Goal: Navigation & Orientation: Find specific page/section

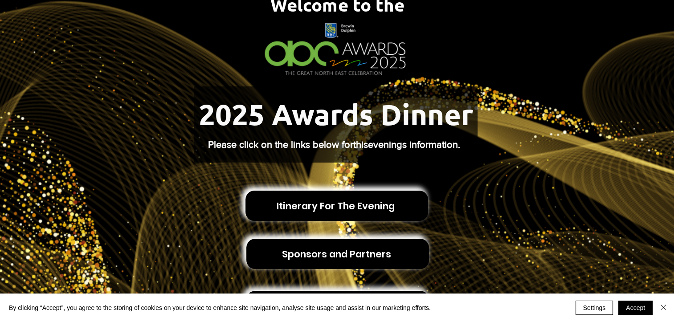
scroll to position [73, 0]
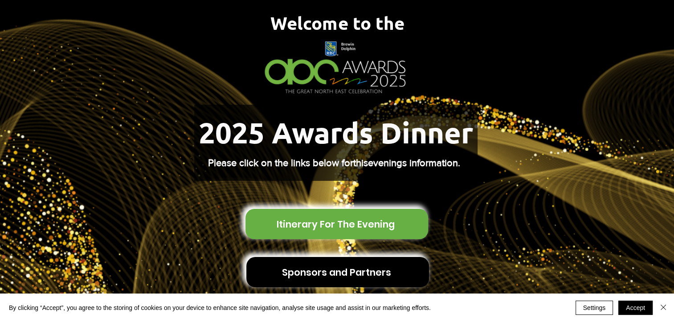
click at [350, 217] on span "Itinerary For The Evening" at bounding box center [336, 224] width 118 height 14
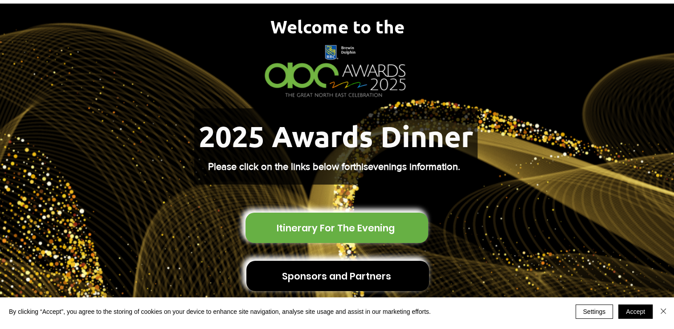
scroll to position [0, 0]
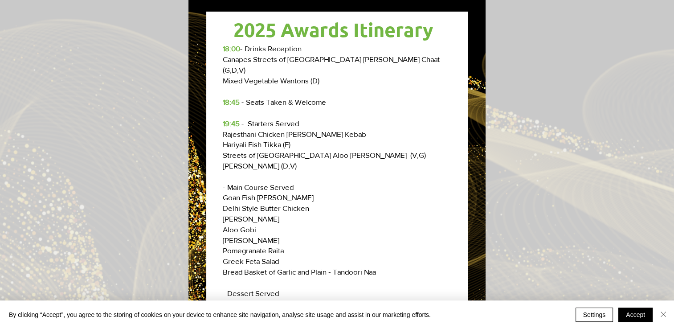
click at [664, 314] on img "Close" at bounding box center [663, 314] width 11 height 11
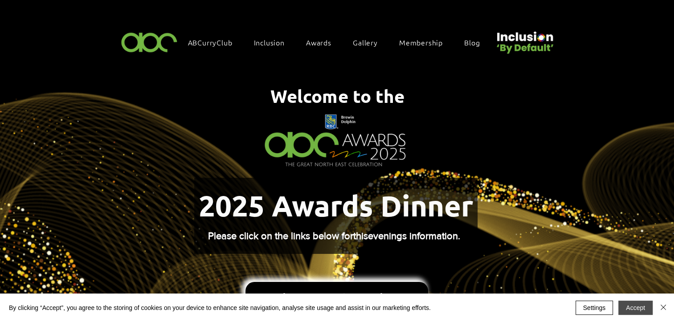
click at [632, 304] on button "Accept" at bounding box center [635, 308] width 34 height 14
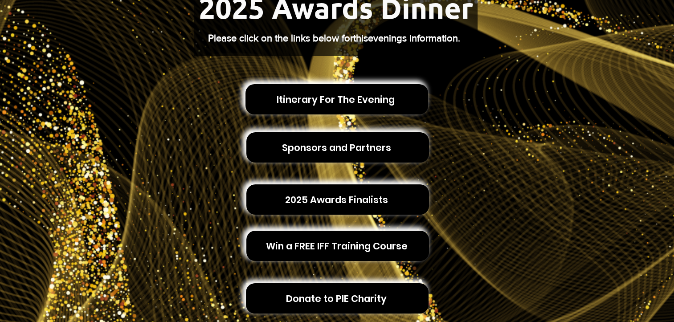
scroll to position [199, 0]
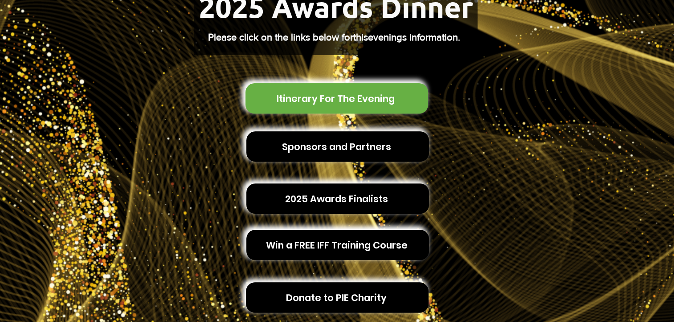
click at [347, 99] on span "Itinerary For The Evening" at bounding box center [336, 98] width 183 height 30
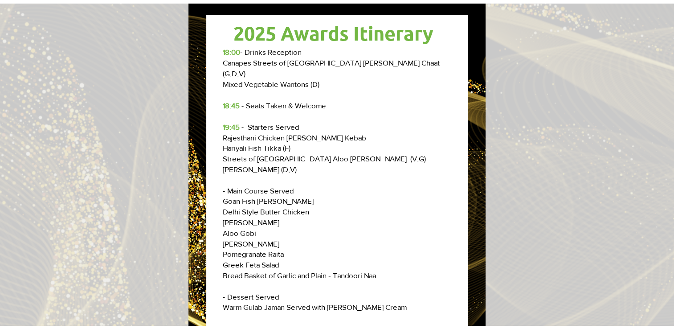
scroll to position [0, 0]
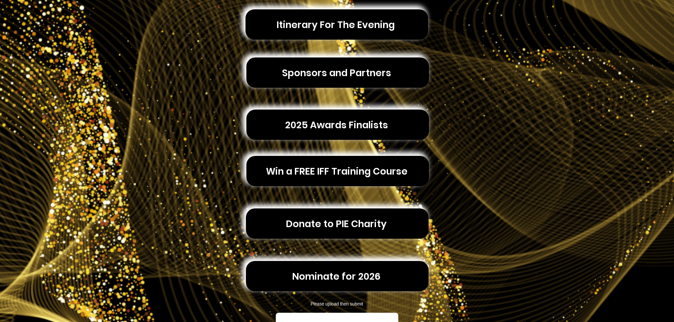
scroll to position [279, 0]
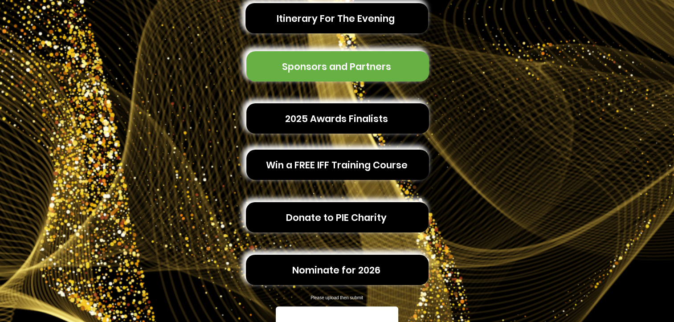
click at [335, 60] on span "Sponsors and Partners" at bounding box center [336, 67] width 109 height 14
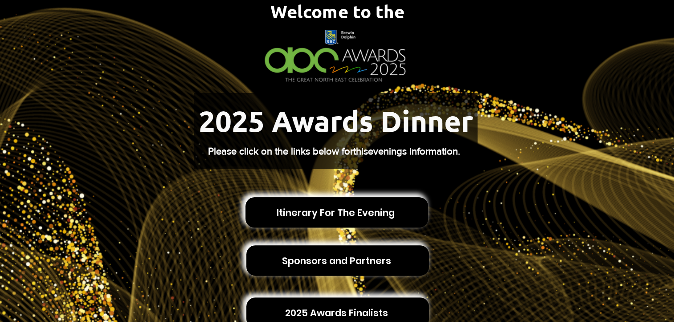
scroll to position [0, 0]
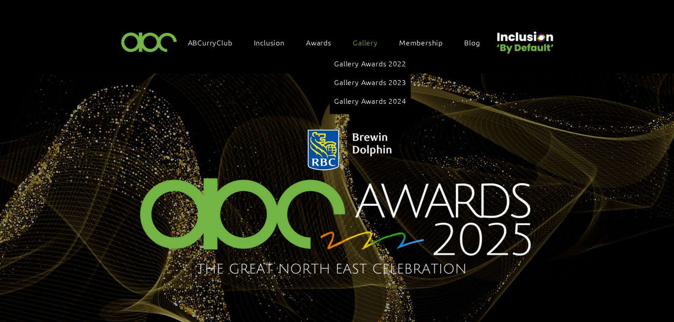
click at [365, 41] on span "Gallery" at bounding box center [365, 42] width 25 height 10
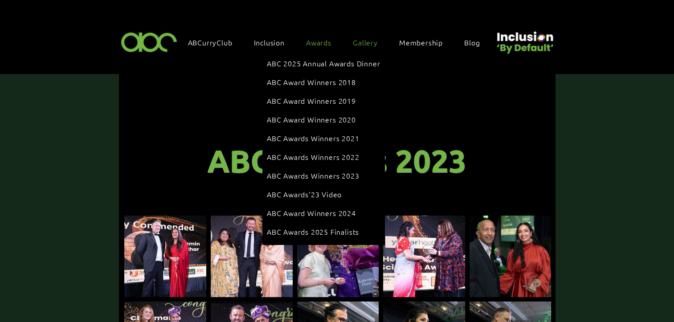
click at [314, 43] on span "Awards" at bounding box center [318, 42] width 25 height 10
click at [309, 227] on span "ABC Awards 2025 Finalists" at bounding box center [313, 232] width 92 height 10
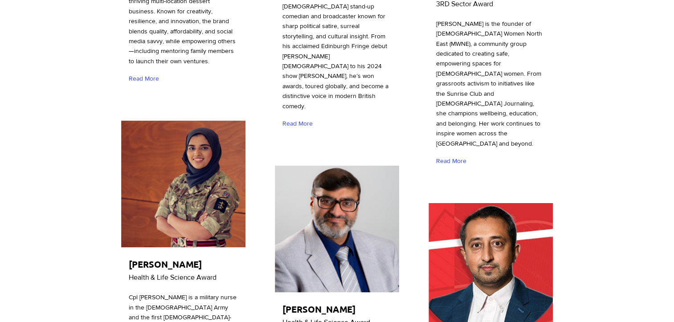
scroll to position [1778, 0]
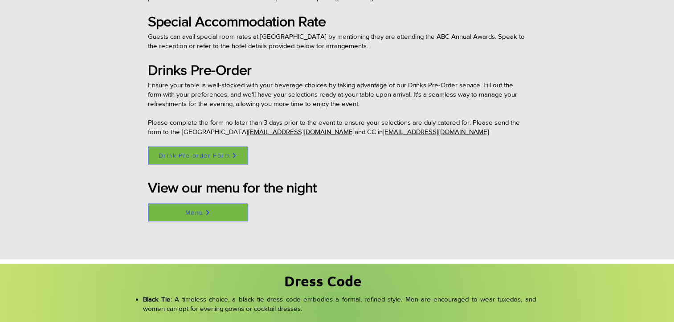
scroll to position [711, 0]
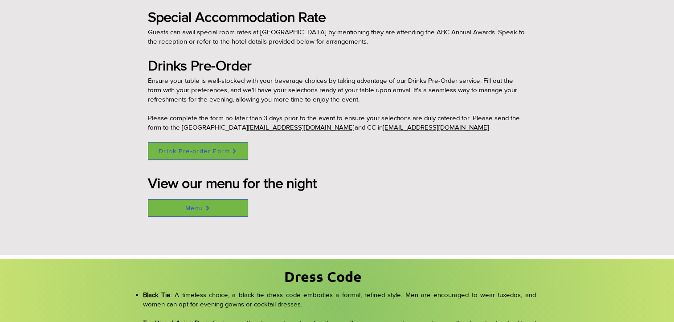
click at [204, 207] on span "Menu" at bounding box center [197, 208] width 99 height 17
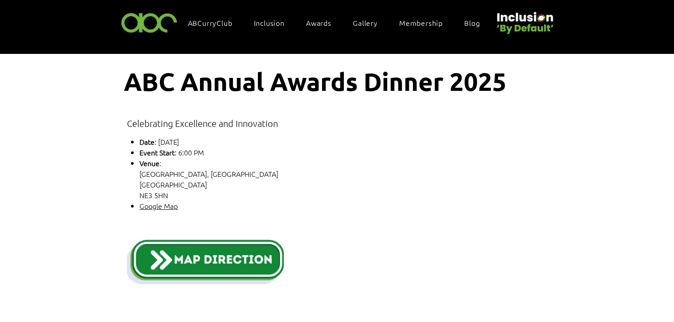
scroll to position [0, 0]
